Goal: Task Accomplishment & Management: Use online tool/utility

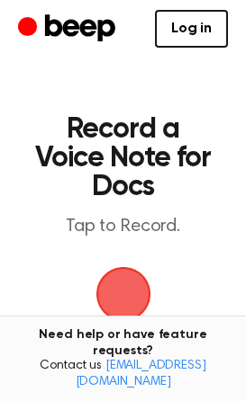
click at [130, 287] on span "button" at bounding box center [123, 294] width 97 height 97
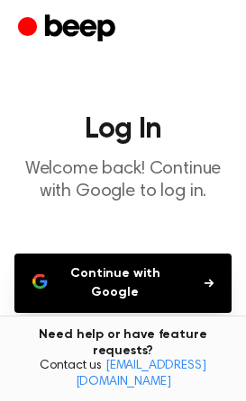
click at [130, 287] on button "Continue with Google" at bounding box center [122, 283] width 217 height 59
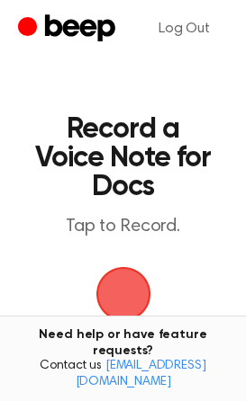
click at [127, 296] on span "button" at bounding box center [123, 294] width 100 height 100
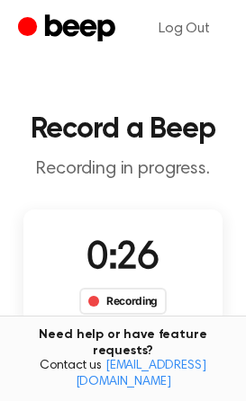
click at [118, 297] on div "Recording" at bounding box center [122, 301] width 87 height 27
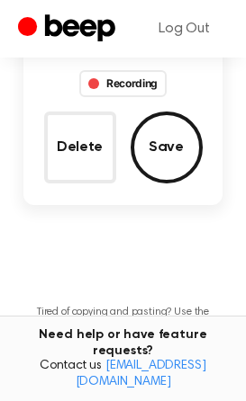
scroll to position [236, 0]
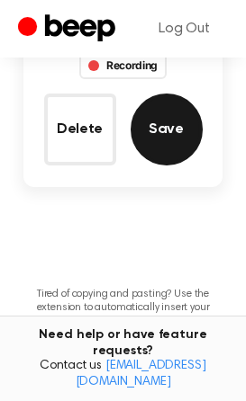
click at [193, 133] on button "Save" at bounding box center [166, 130] width 72 height 72
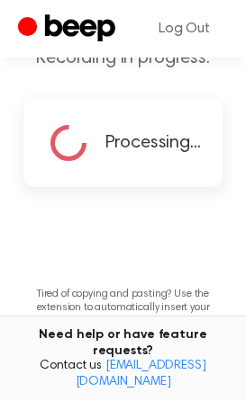
scroll to position [182, 0]
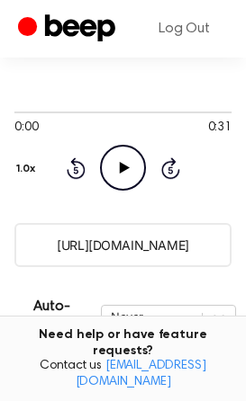
click at [128, 165] on icon "Play Audio" at bounding box center [123, 168] width 46 height 46
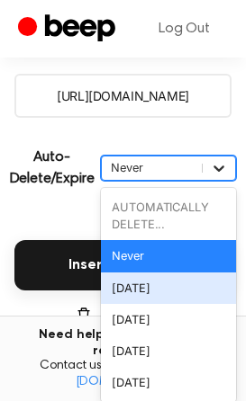
click at [219, 181] on div "option [DATE] focused, 3 of 6. 6 results available. Use Up and Down to choose o…" at bounding box center [168, 168] width 135 height 25
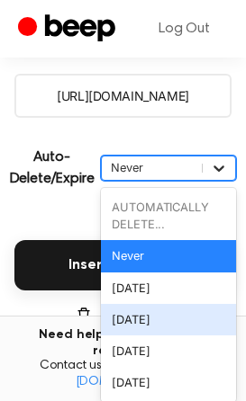
scroll to position [339, 0]
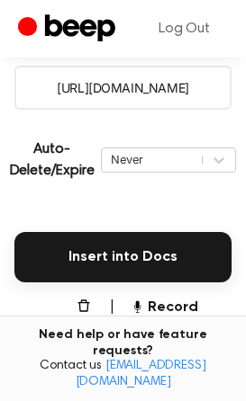
click at [57, 151] on p "Auto-Delete/Expire" at bounding box center [52, 160] width 85 height 43
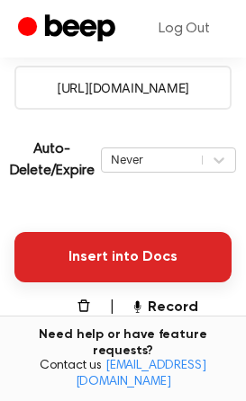
click at [121, 254] on button "Insert into Docs" at bounding box center [122, 257] width 217 height 50
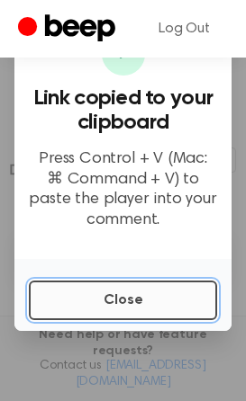
click at [123, 308] on button "Close" at bounding box center [123, 301] width 188 height 40
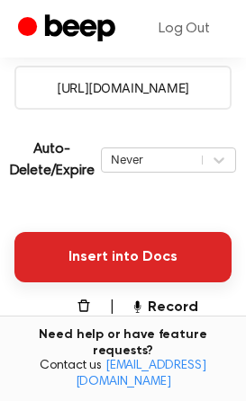
click at [119, 261] on button "Insert into Docs" at bounding box center [122, 257] width 217 height 50
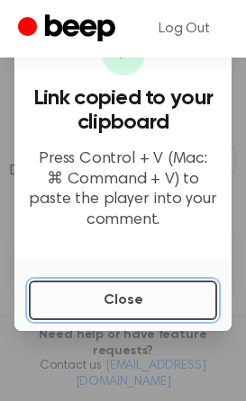
click at [129, 312] on button "Close" at bounding box center [123, 301] width 188 height 40
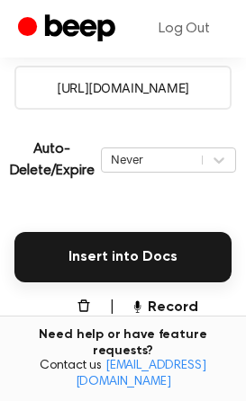
click at [76, 310] on button "Delete" at bounding box center [65, 318] width 58 height 43
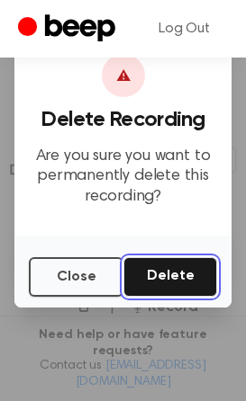
click at [152, 271] on button "Delete" at bounding box center [170, 277] width 94 height 40
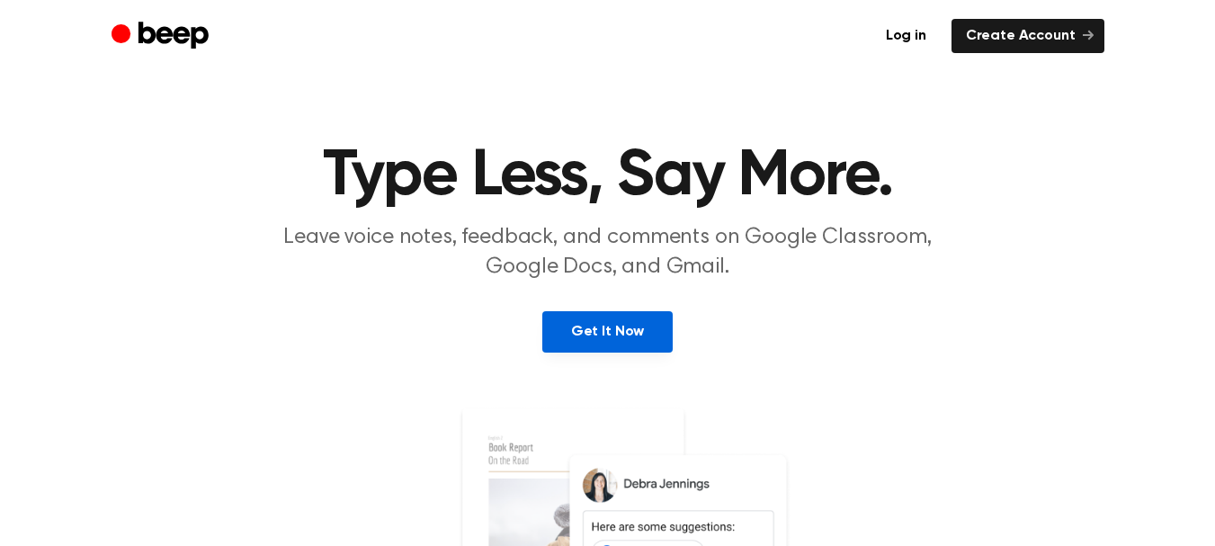
click at [630, 322] on link "Get It Now" at bounding box center [607, 331] width 130 height 41
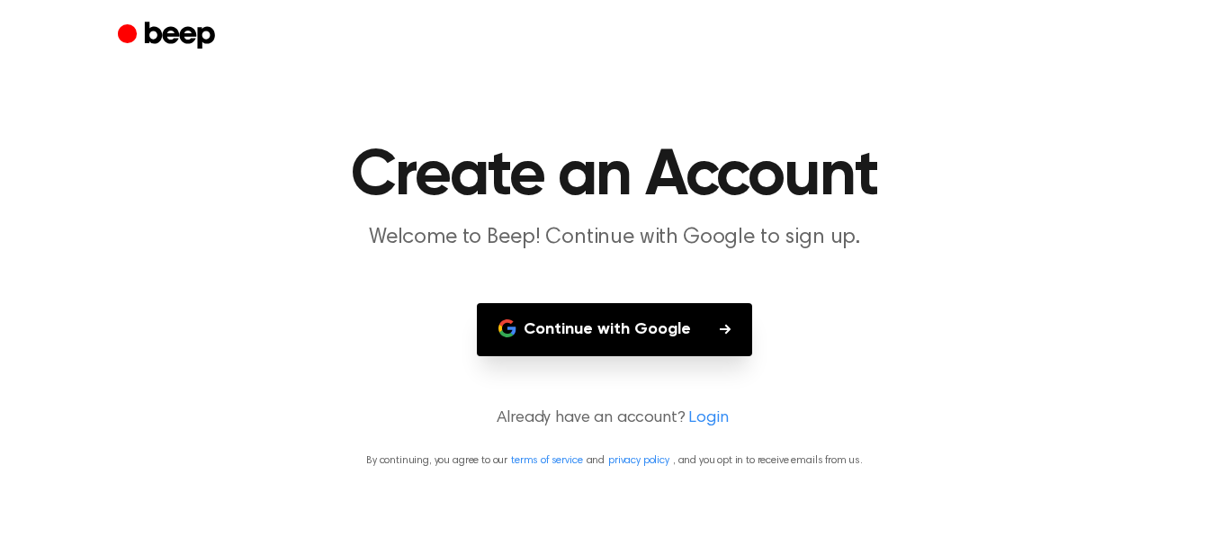
click at [608, 321] on button "Continue with Google" at bounding box center [614, 329] width 275 height 53
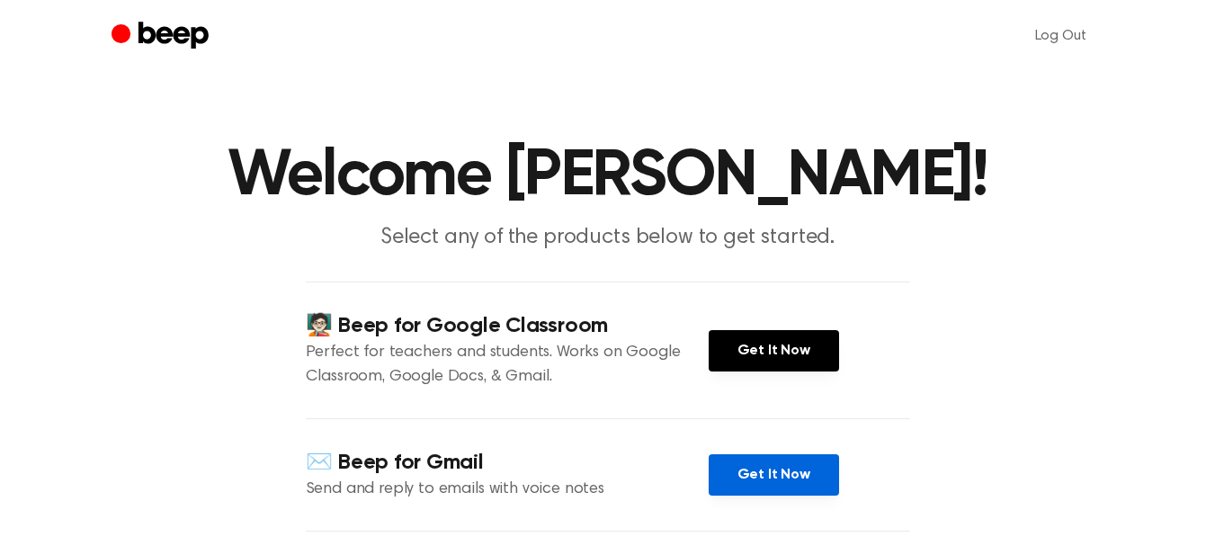
click at [750, 482] on link "Get It Now" at bounding box center [774, 474] width 130 height 41
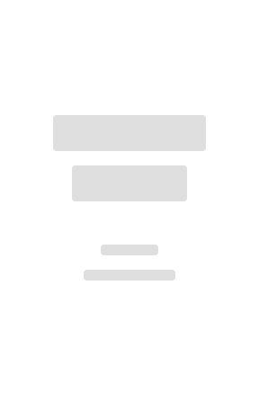
click at [0, 197] on div at bounding box center [129, 140] width 259 height 281
